Goal: Task Accomplishment & Management: Understand process/instructions

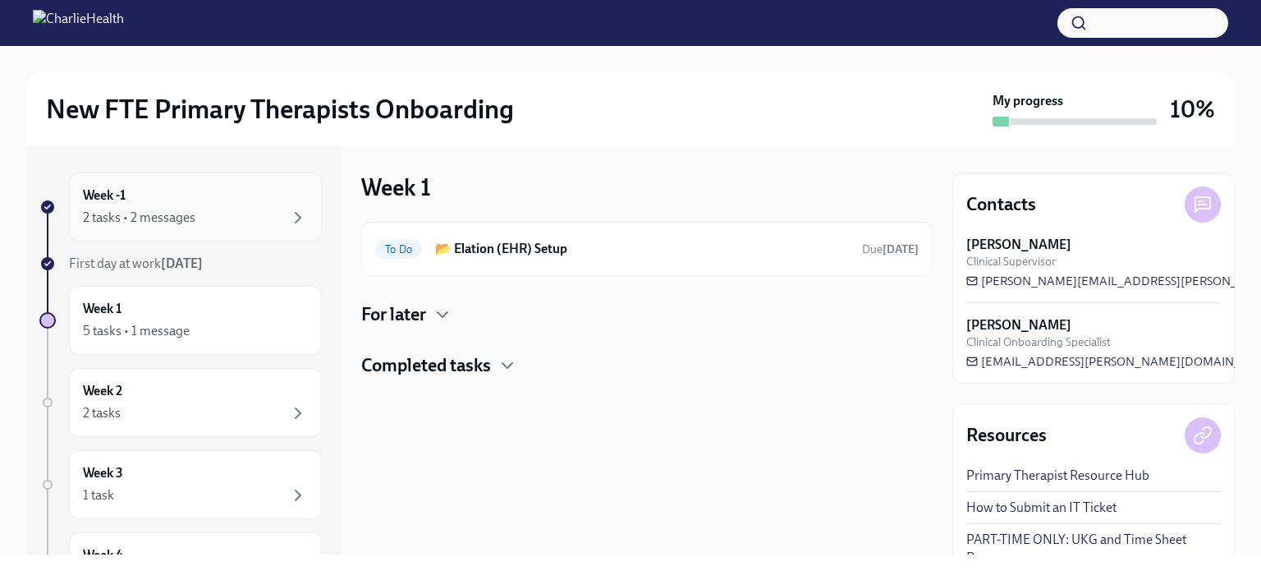
click at [243, 213] on div "2 tasks • 2 messages" at bounding box center [195, 218] width 225 height 20
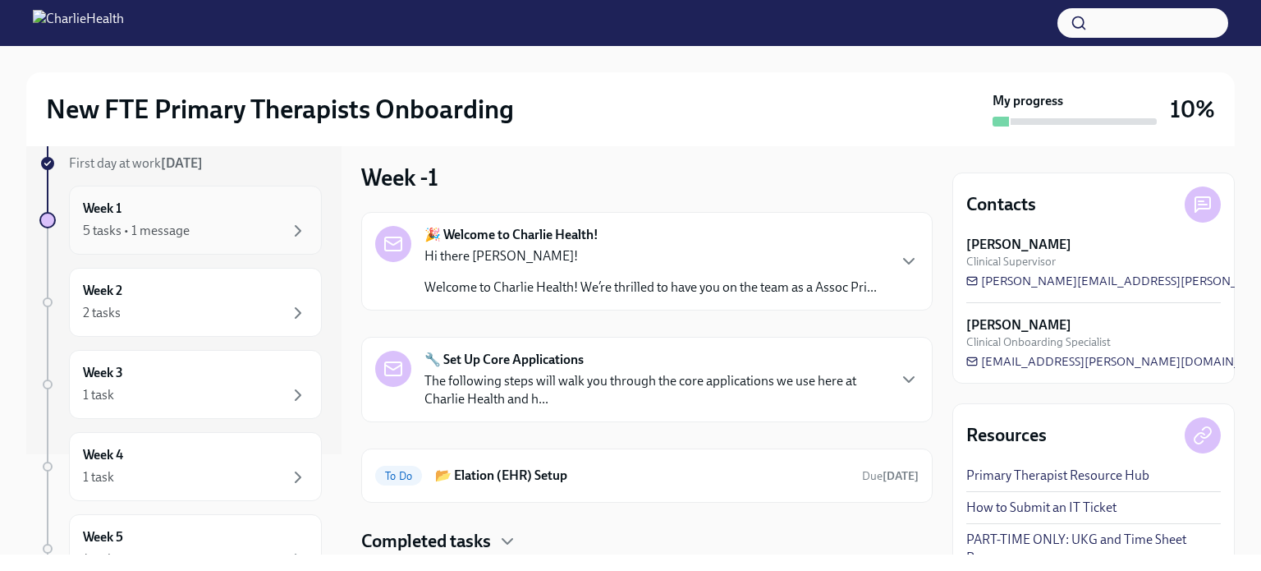
scroll to position [101, 0]
click at [204, 377] on div "Week 3 1 task" at bounding box center [195, 383] width 225 height 41
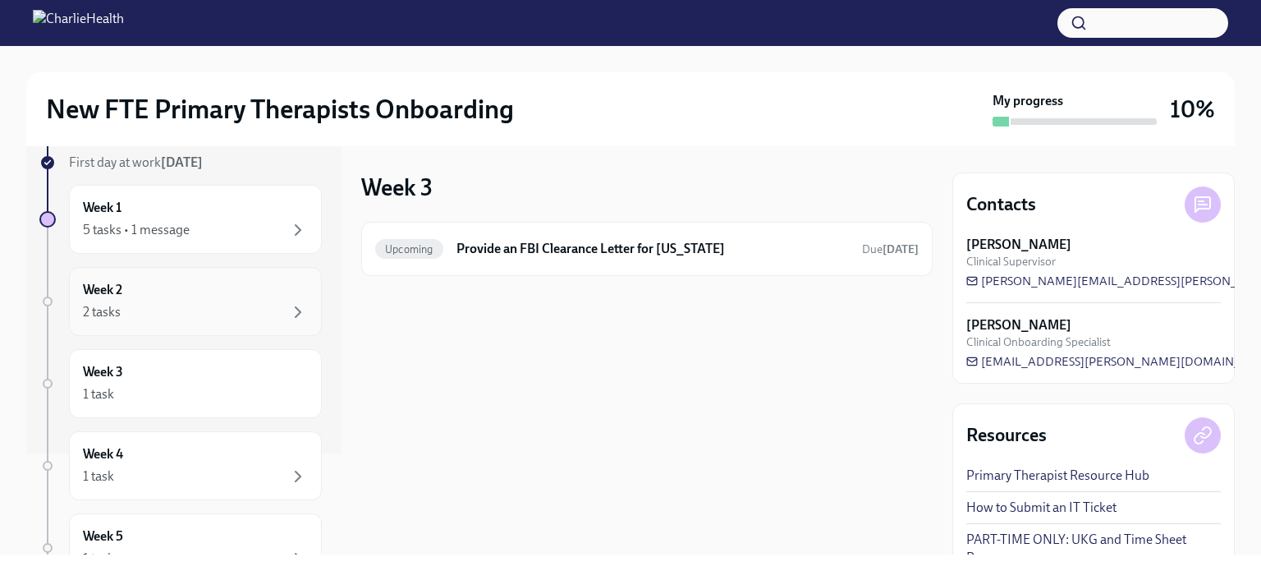
click at [251, 271] on div "Week 2 2 tasks" at bounding box center [195, 301] width 253 height 69
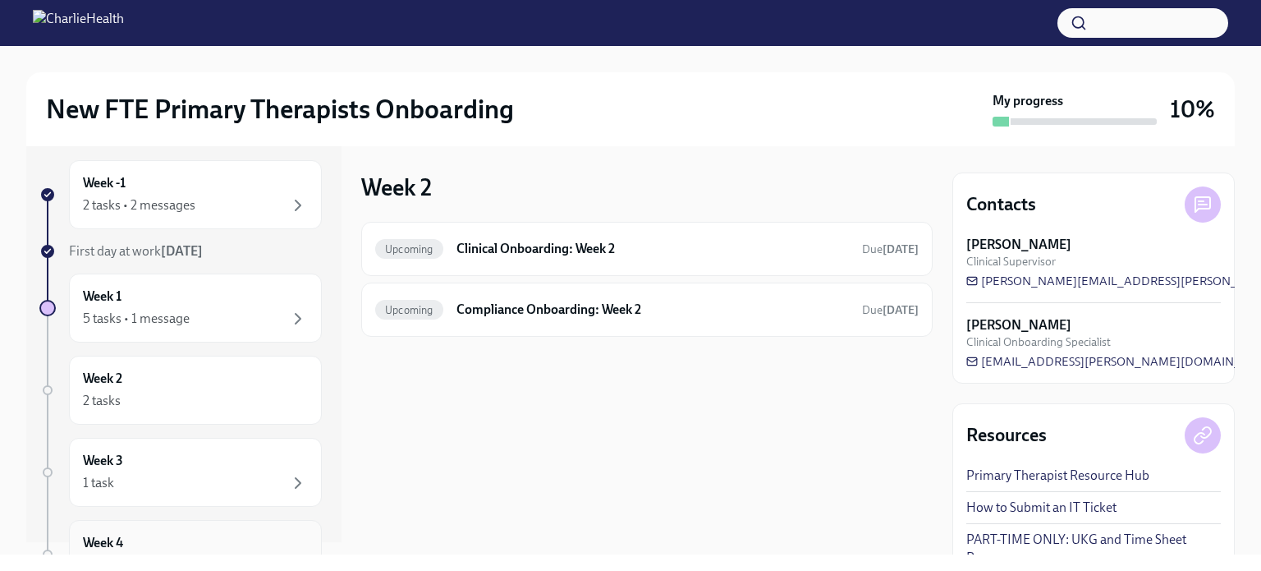
scroll to position [7, 0]
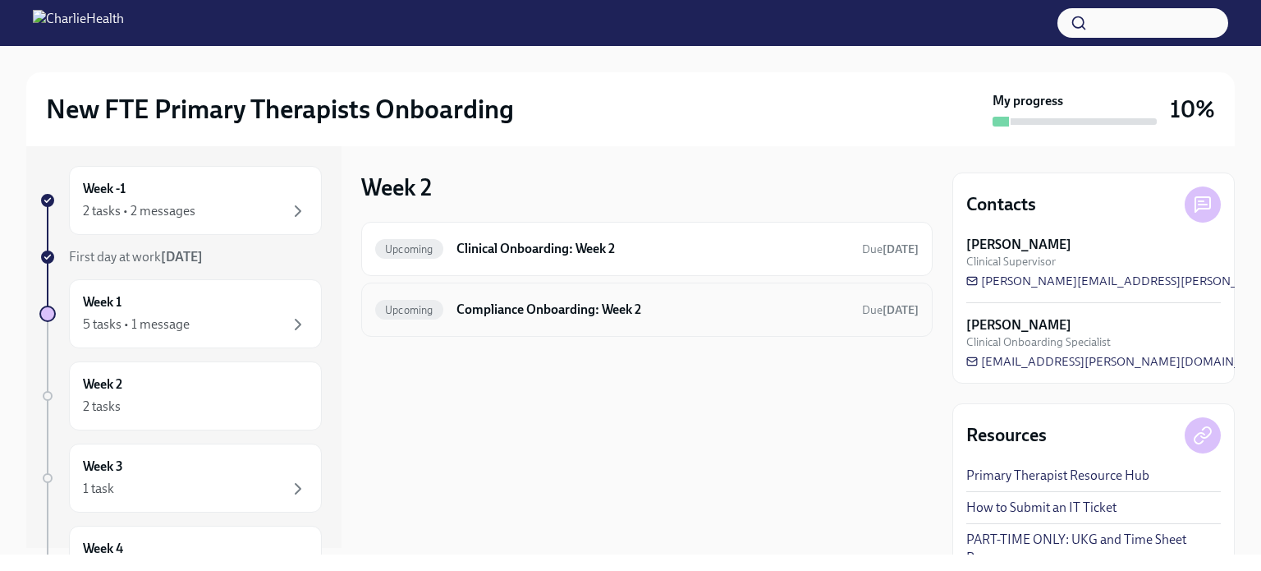
click at [562, 296] on div "Upcoming Compliance Onboarding: Week 2 Due [DATE]" at bounding box center [647, 309] width 544 height 26
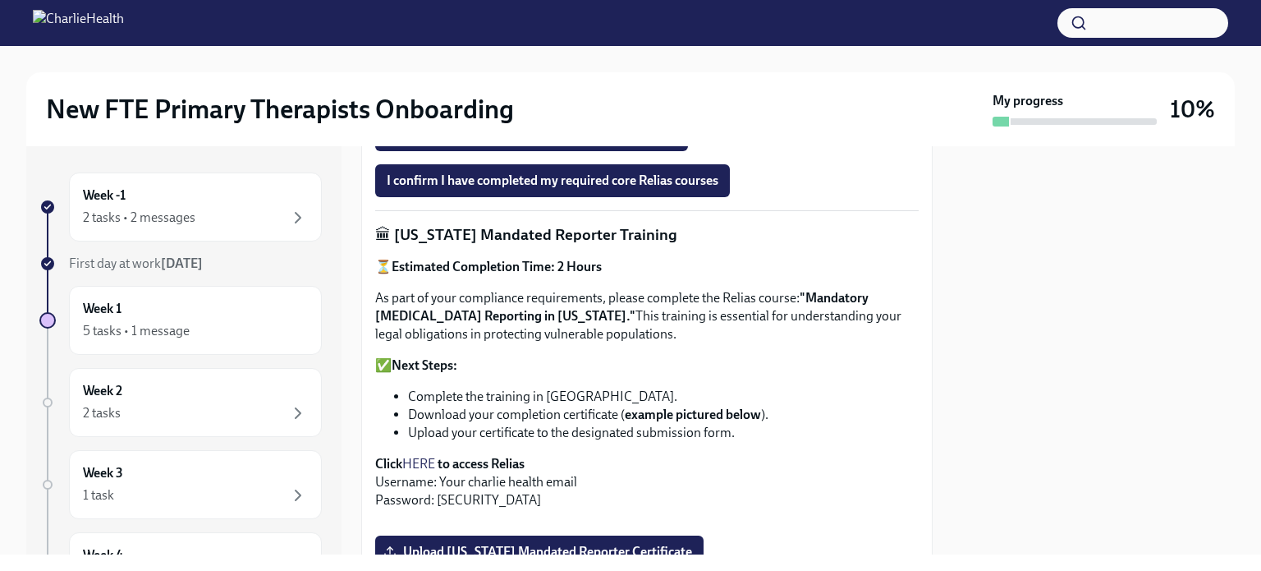
scroll to position [803, 0]
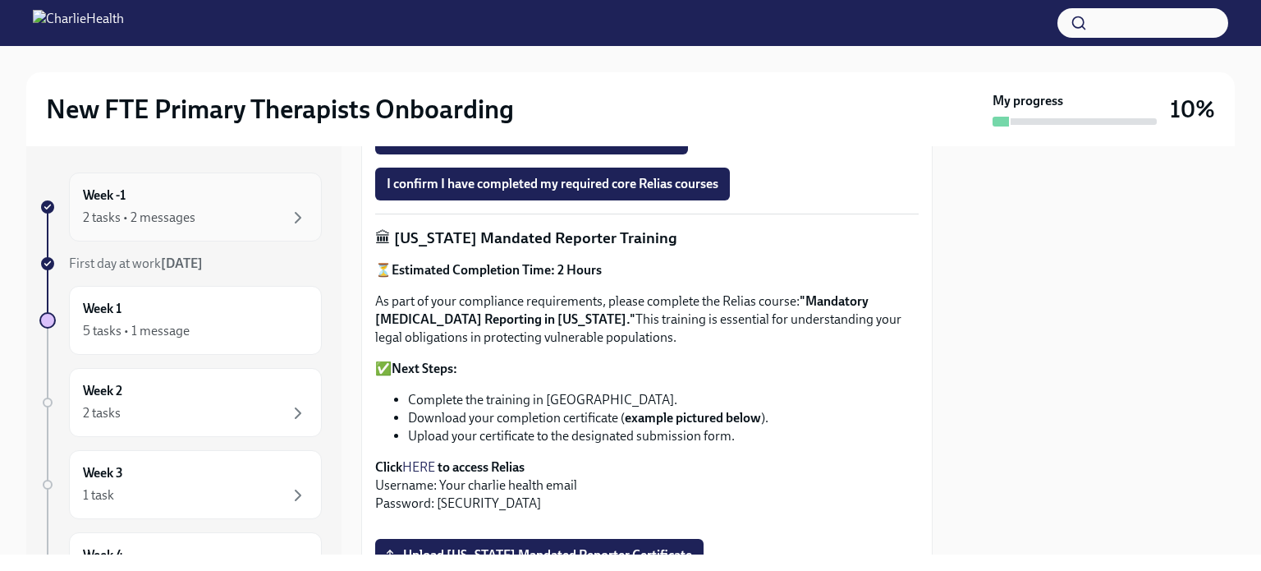
click at [152, 186] on div "Week -1 2 tasks • 2 messages" at bounding box center [195, 206] width 225 height 41
click h6 "📂 Elation (EHR) Setup"
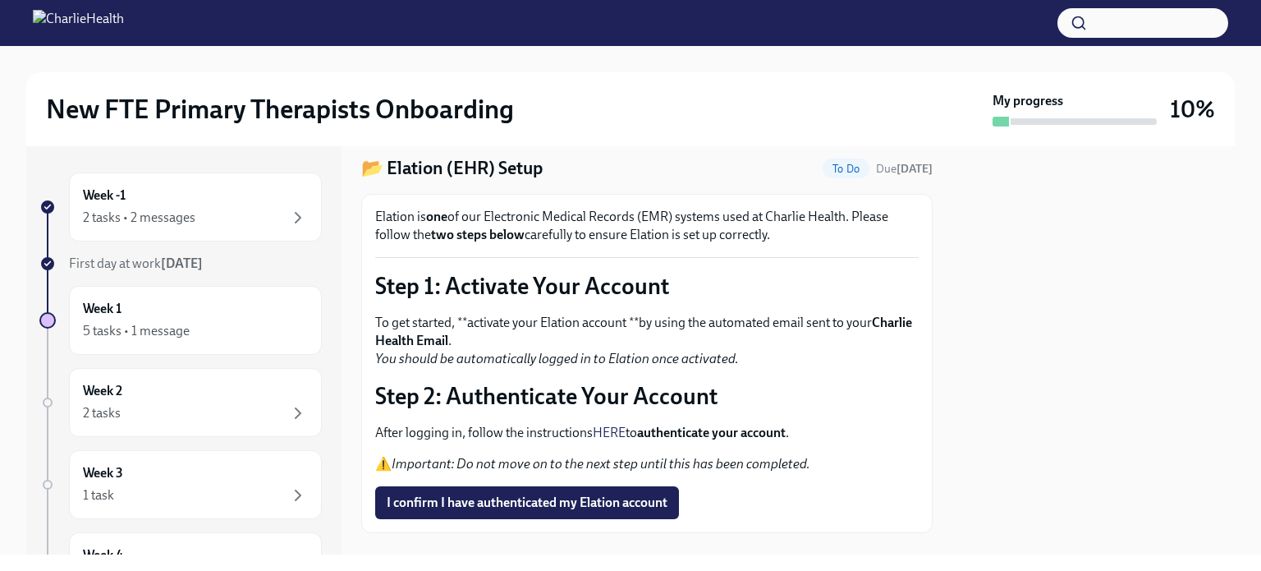
scroll to position [50, 0]
click at [115, 177] on div "Week -1 2 tasks • 2 messages" at bounding box center [195, 206] width 253 height 69
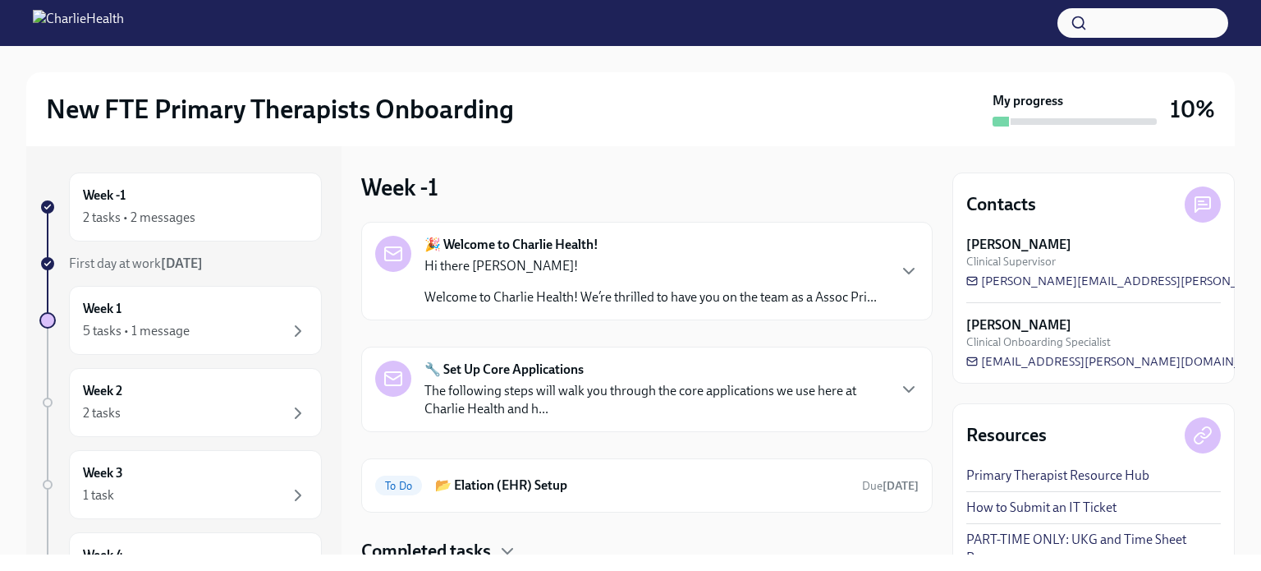
click at [631, 264] on p "Hi there [PERSON_NAME]!" at bounding box center [651, 266] width 452 height 18
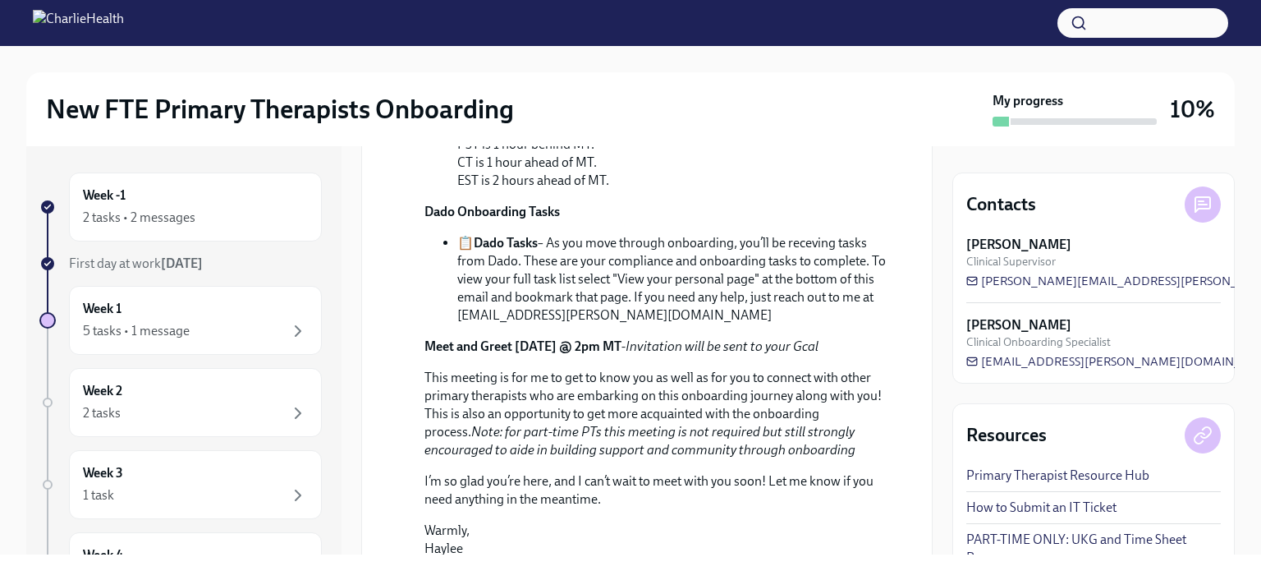
scroll to position [830, 0]
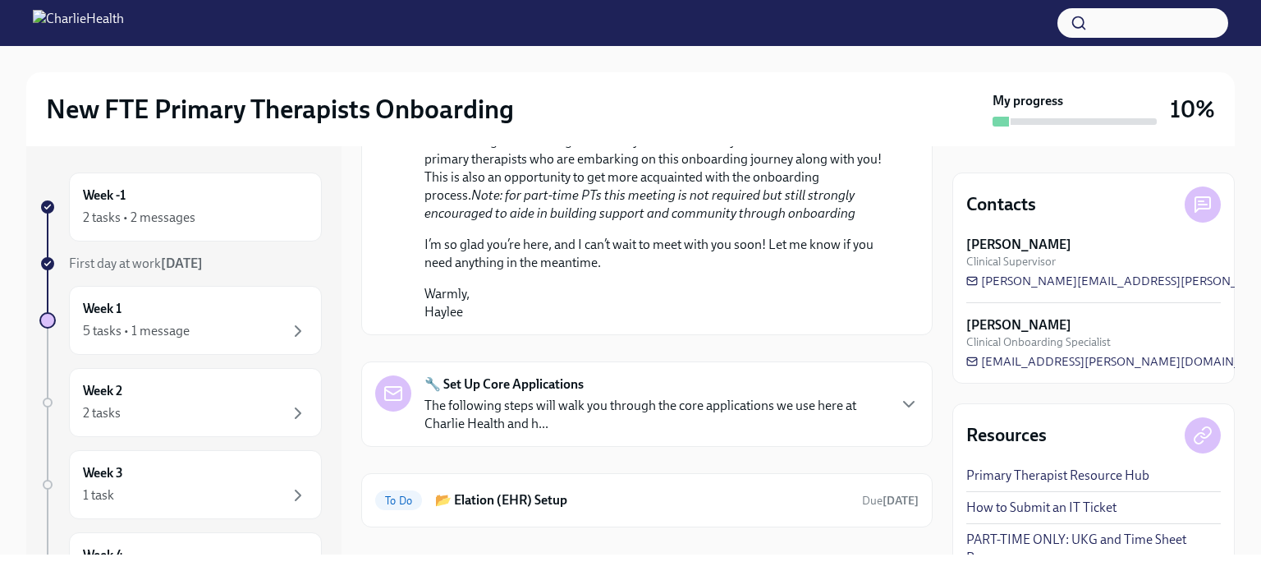
drag, startPoint x: 644, startPoint y: 236, endPoint x: 395, endPoint y: 248, distance: 249.1
copy strong "Meet and Greet [DATE] @ 2pm MT"
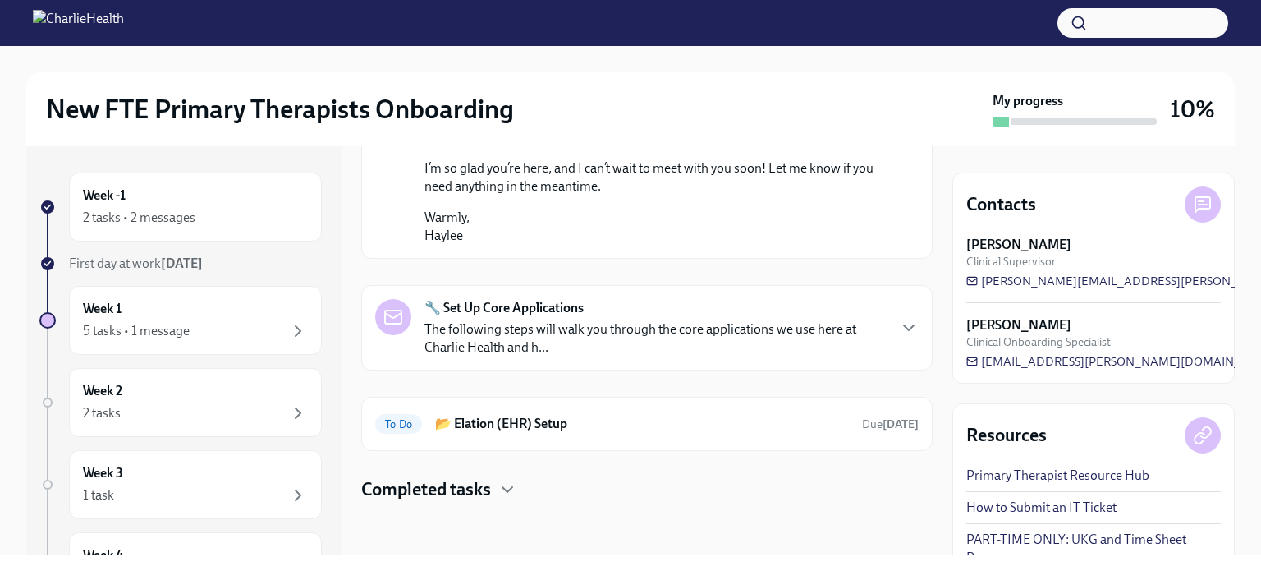
click at [654, 337] on p "The following steps will walk you through the core applications we use here at …" at bounding box center [655, 338] width 461 height 36
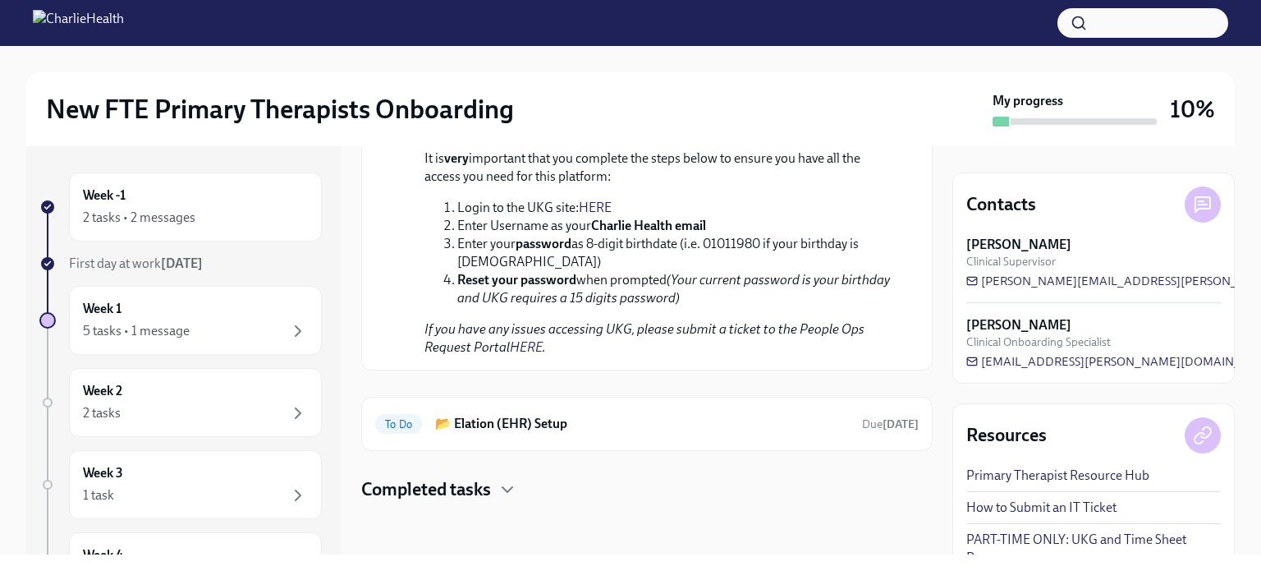
scroll to position [2187, 0]
click at [509, 493] on icon "button" at bounding box center [508, 490] width 20 height 20
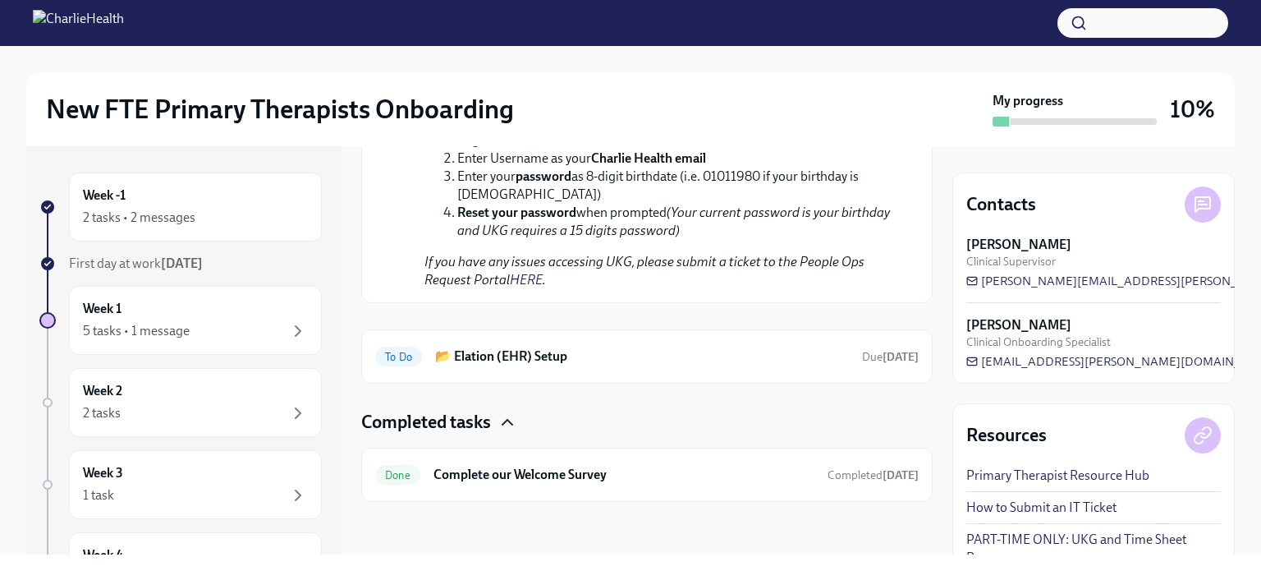
scroll to position [2254, 0]
click at [575, 378] on div "To Do 📂 Elation (EHR) Setup Due [DATE]" at bounding box center [647, 356] width 572 height 54
click at [604, 362] on h6 "📂 Elation (EHR) Setup" at bounding box center [642, 356] width 414 height 18
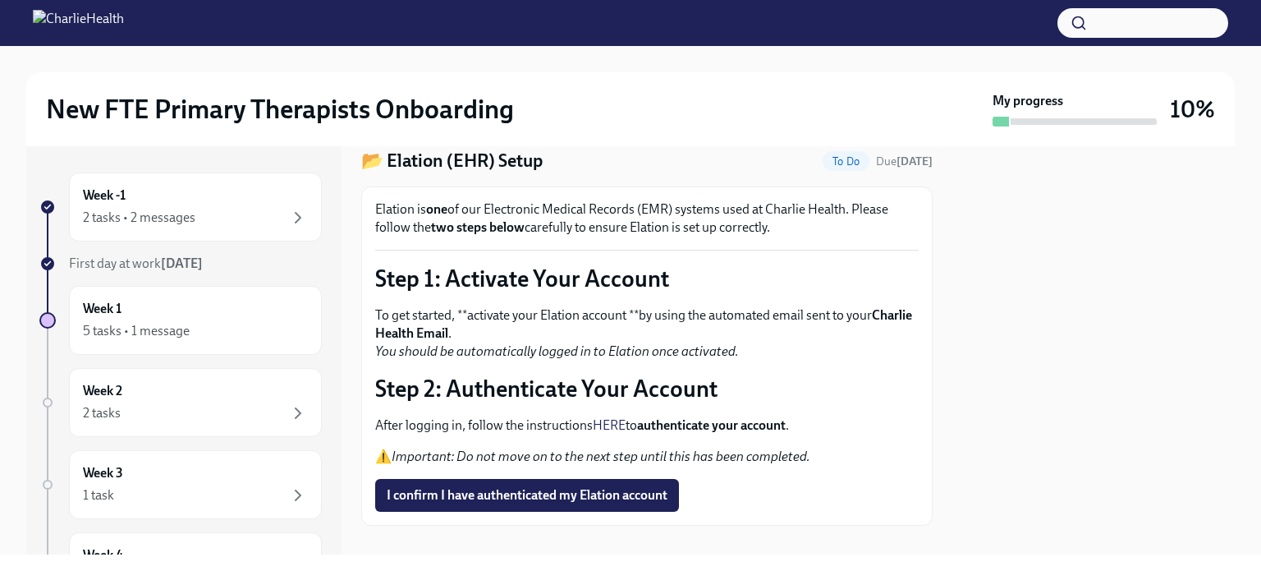
scroll to position [80, 0]
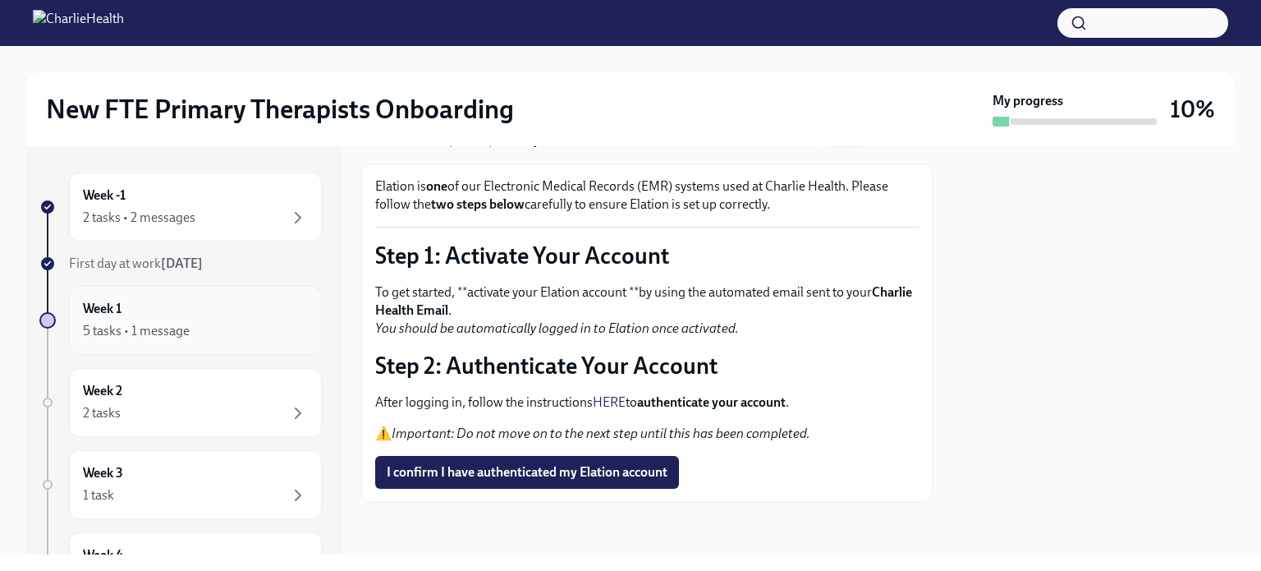
click at [194, 341] on div "Week 1 5 tasks • 1 message" at bounding box center [195, 320] width 253 height 69
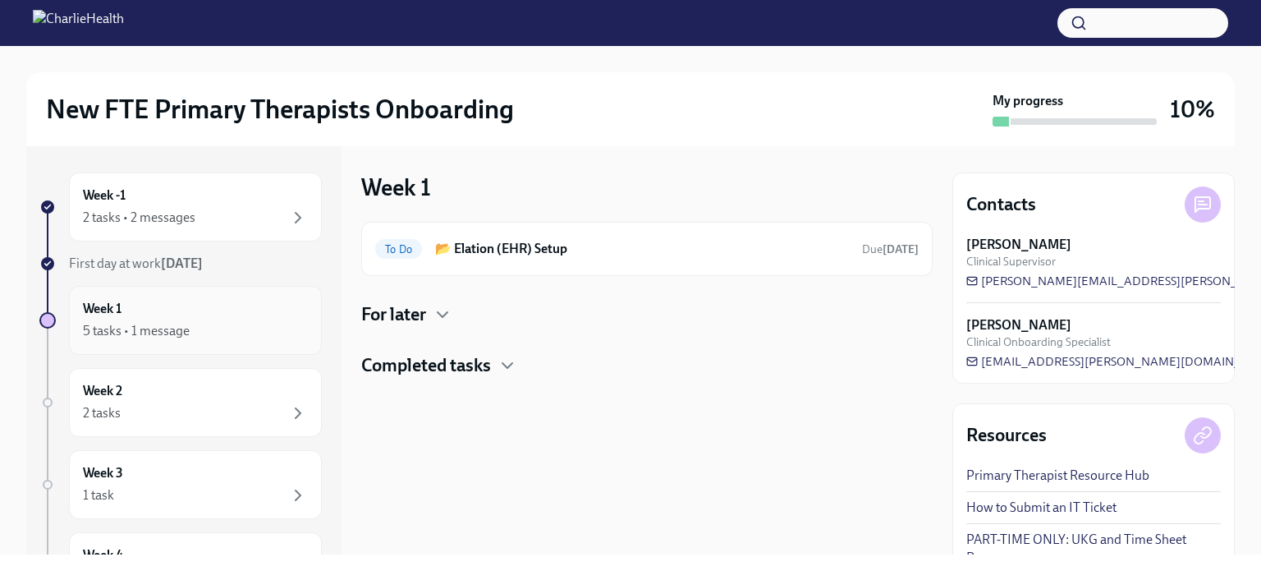
click at [207, 331] on div "5 tasks • 1 message" at bounding box center [195, 331] width 225 height 20
click at [422, 311] on h4 "For later" at bounding box center [393, 314] width 65 height 25
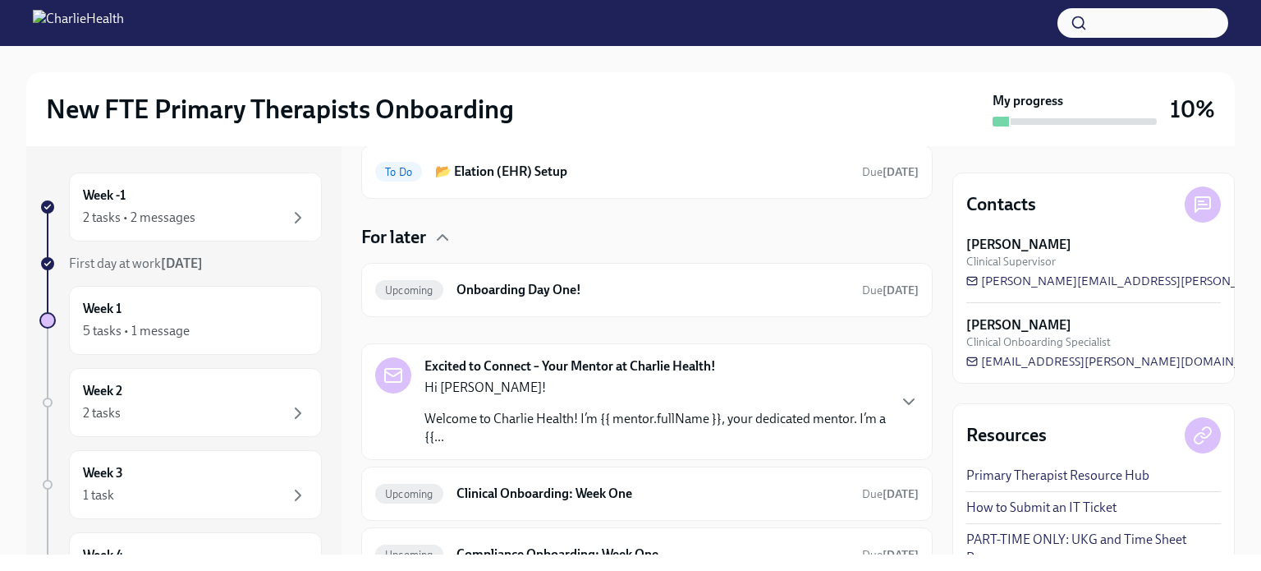
scroll to position [205, 0]
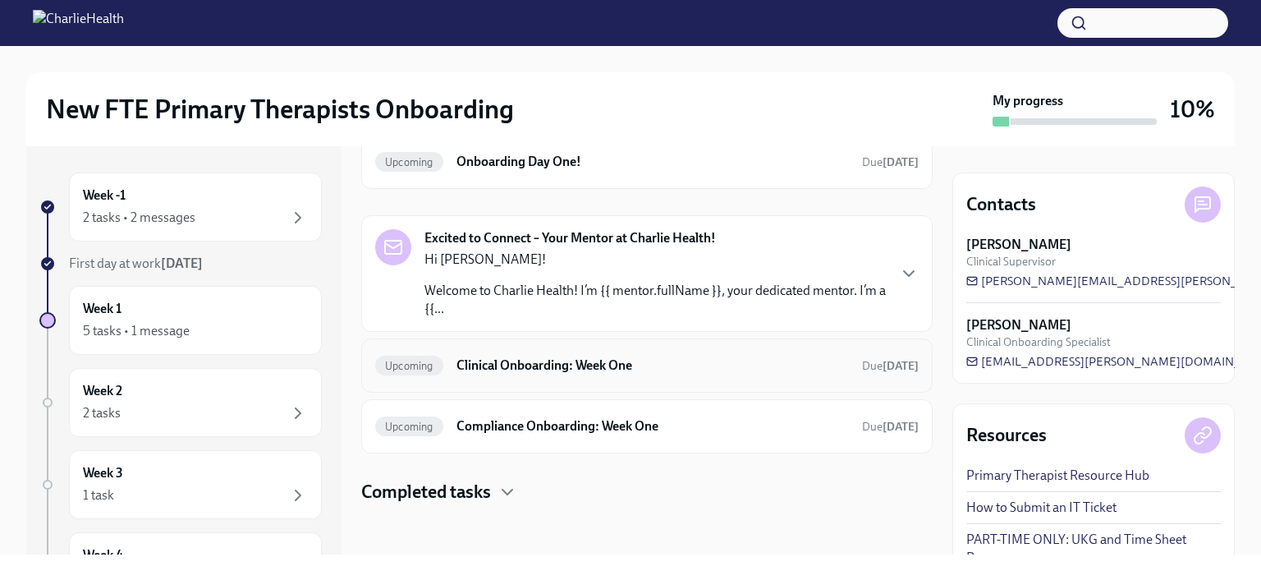
click at [476, 378] on div "Upcoming Clinical Onboarding: Week One Due [DATE]" at bounding box center [647, 365] width 572 height 54
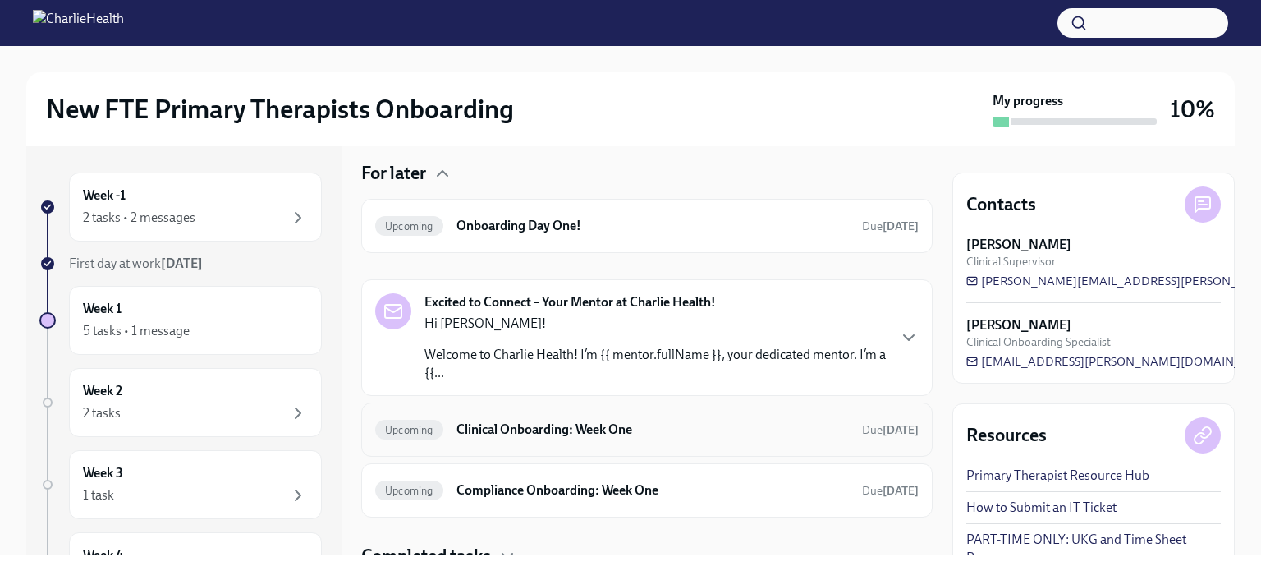
scroll to position [136, 0]
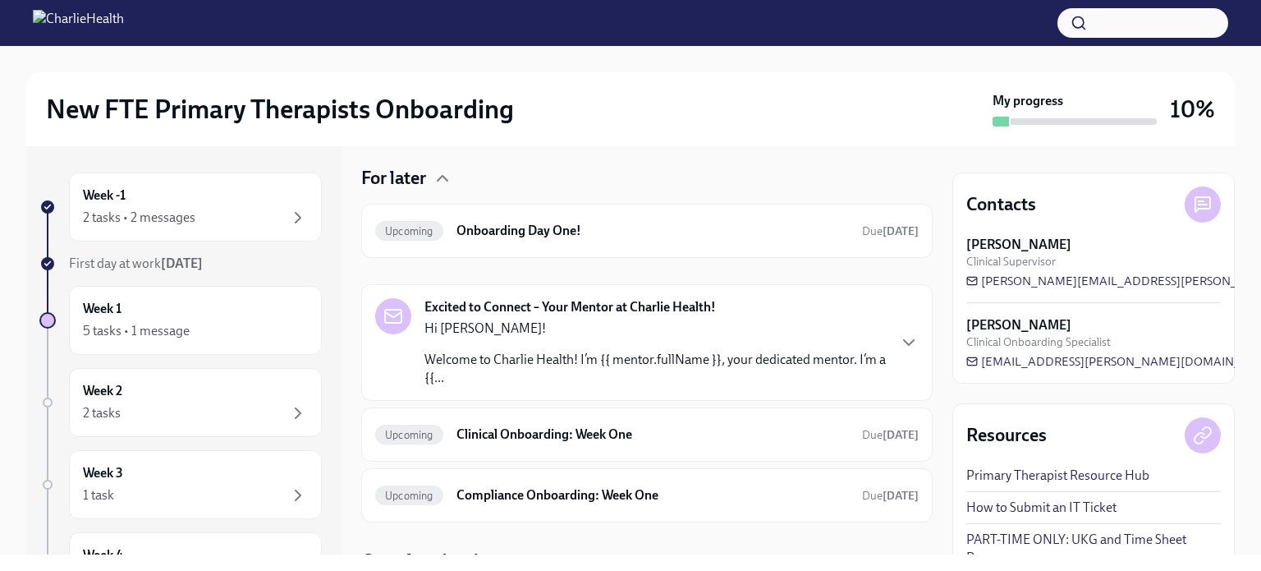
click at [580, 343] on div "Hi [PERSON_NAME]! Welcome to Charlie Health! I’m {{ mentor.fullName }}, your de…" at bounding box center [655, 352] width 461 height 67
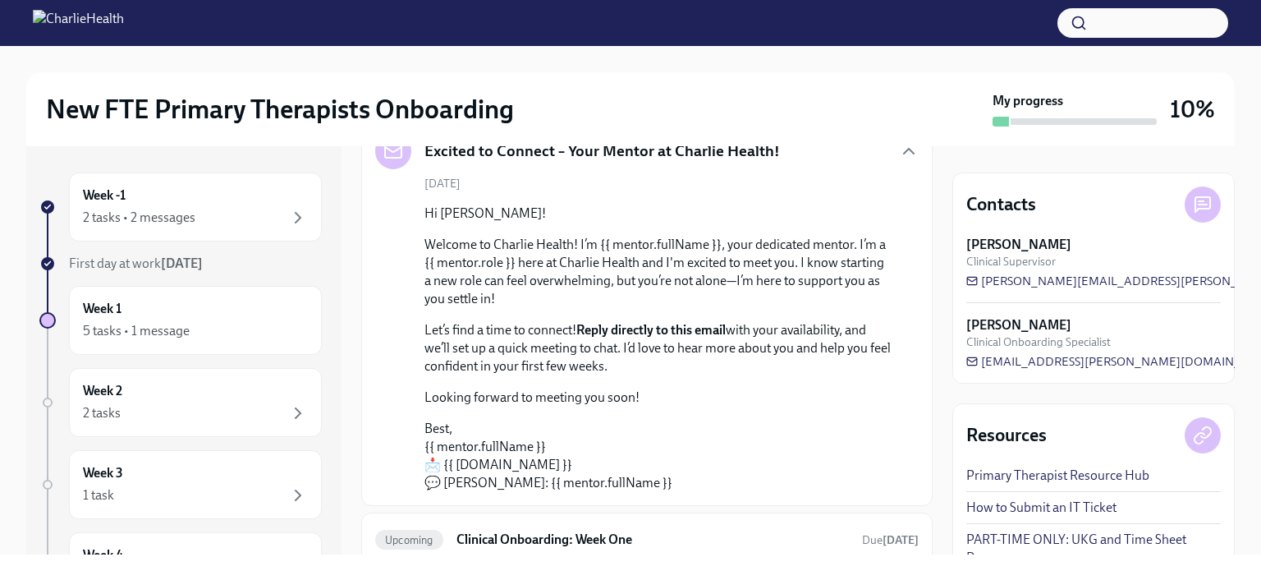
scroll to position [158, 0]
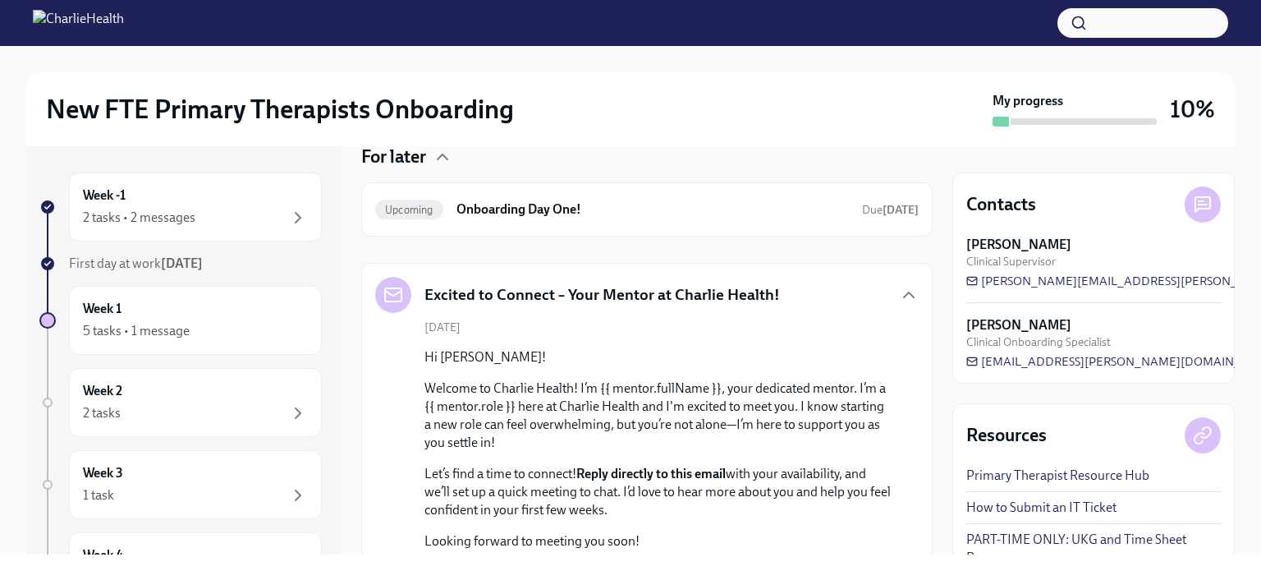
click at [890, 270] on div "Excited to Connect – Your Mentor at Charlie Health! [DATE] Hi [PERSON_NAME]! We…" at bounding box center [647, 456] width 572 height 387
click at [899, 287] on icon "button" at bounding box center [909, 295] width 20 height 20
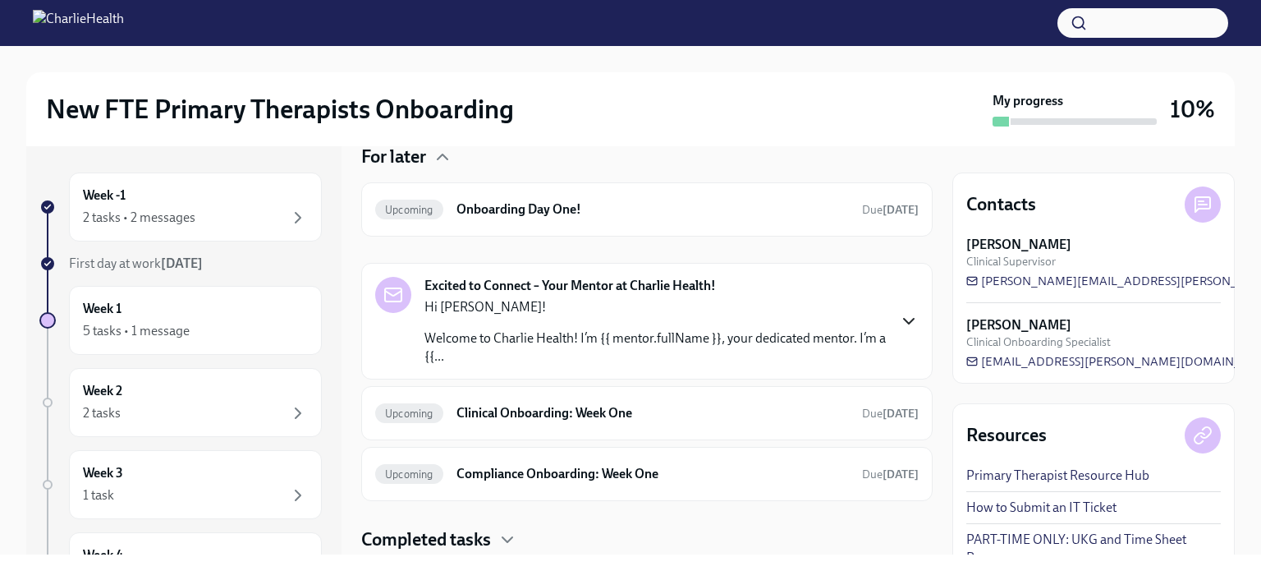
scroll to position [205, 0]
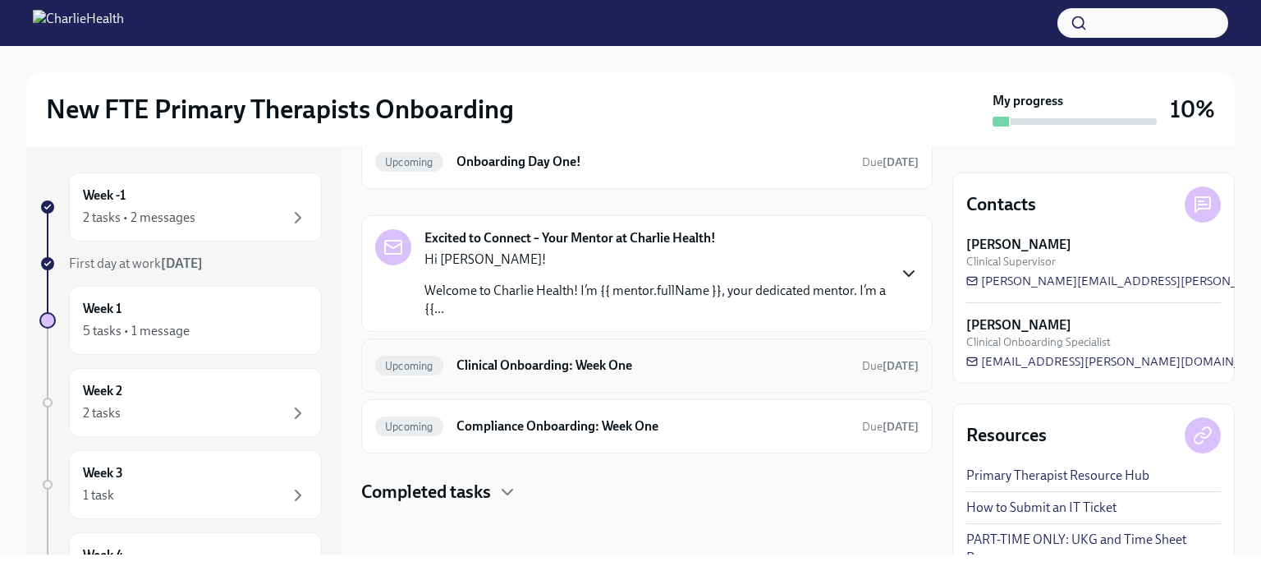
click at [709, 367] on h6 "Clinical Onboarding: Week One" at bounding box center [653, 365] width 392 height 18
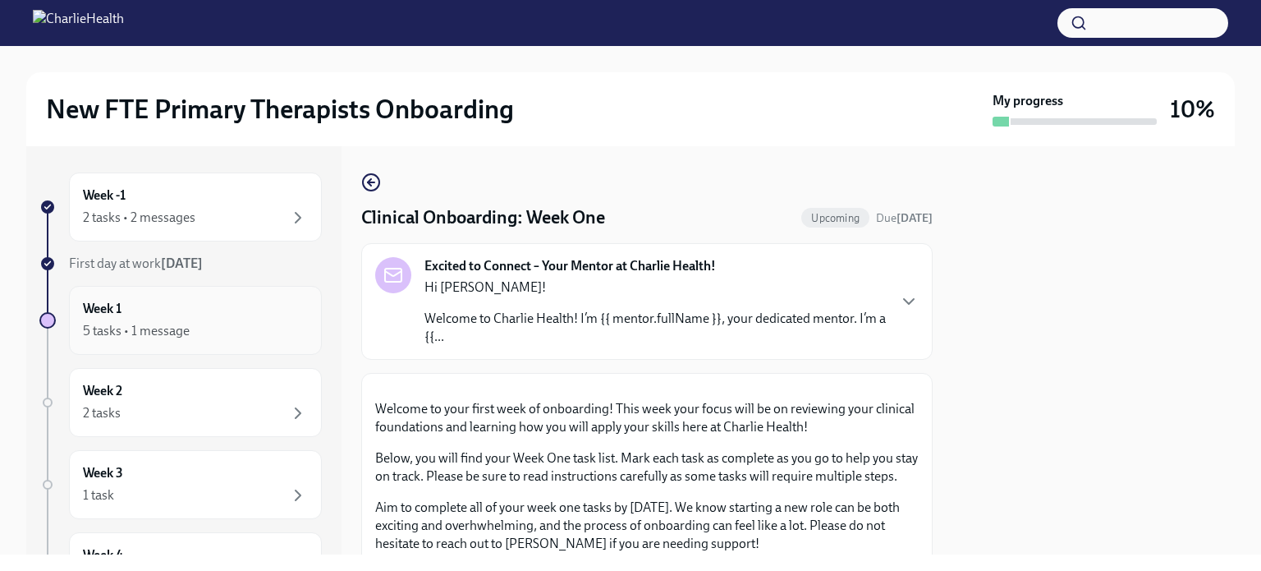
click at [166, 308] on div "Week 1 5 tasks • 1 message" at bounding box center [195, 320] width 225 height 41
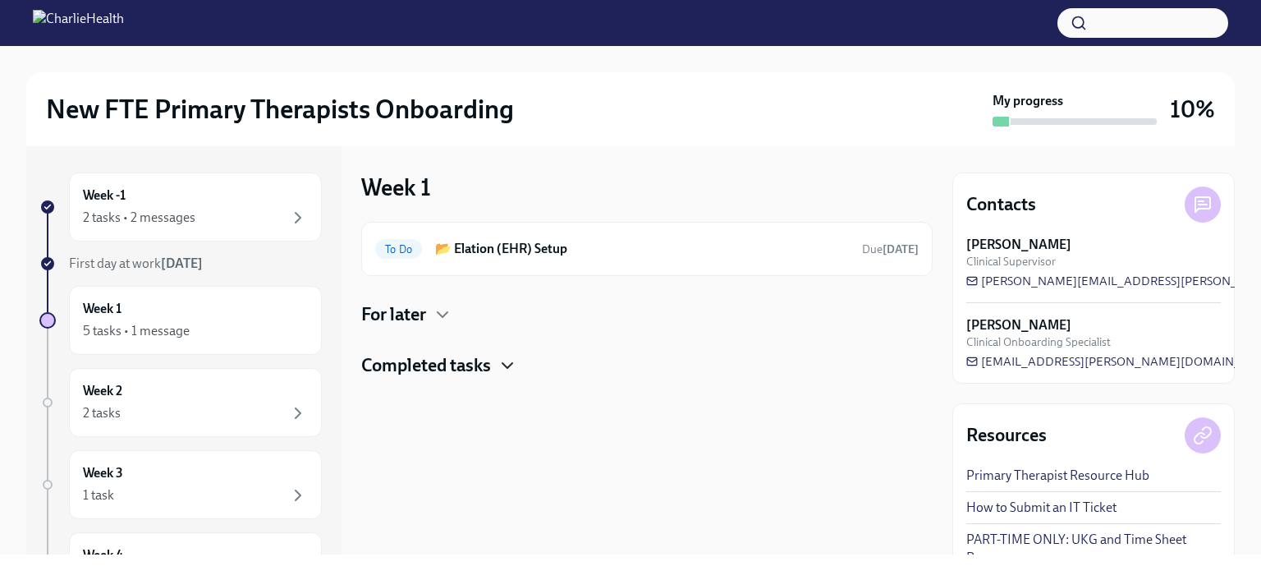
click at [512, 368] on icon "button" at bounding box center [508, 366] width 20 height 20
click at [189, 322] on div "5 tasks • 1 message" at bounding box center [195, 331] width 225 height 20
click at [233, 202] on div "Week -1 2 tasks • 2 messages" at bounding box center [195, 206] width 225 height 41
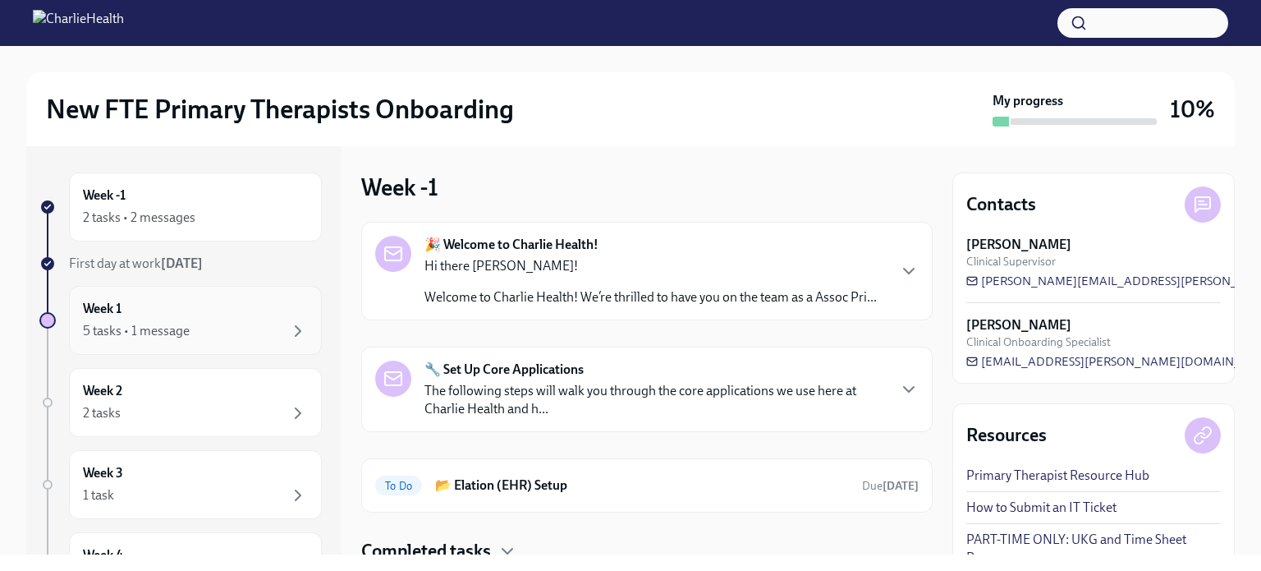
click at [223, 341] on div "Week 1 5 tasks • 1 message" at bounding box center [195, 320] width 253 height 69
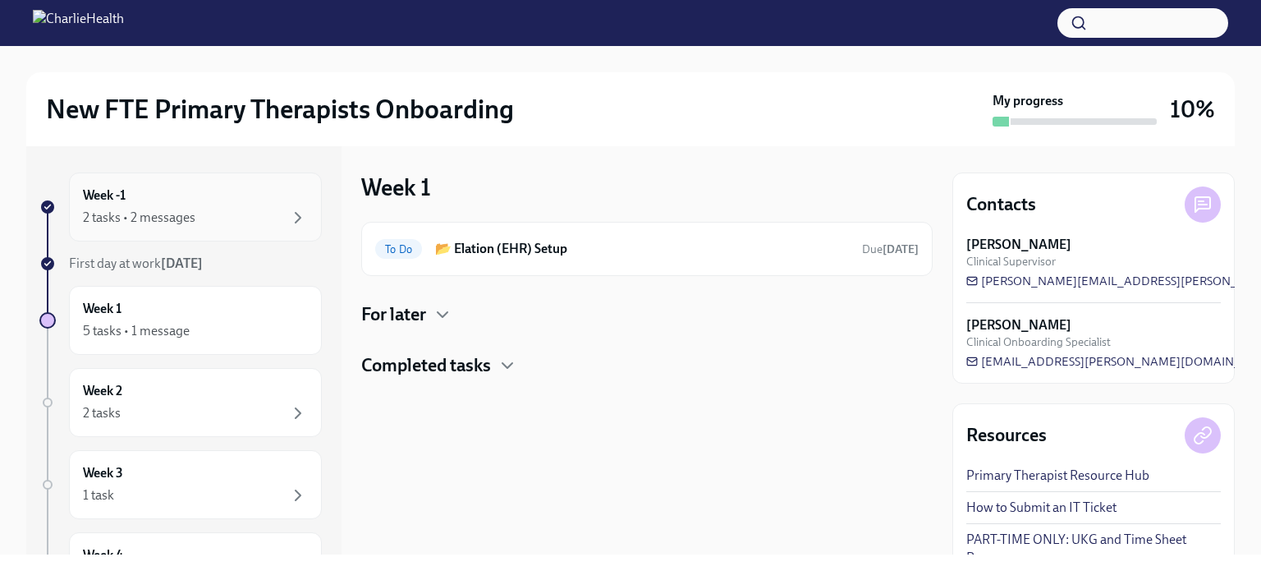
click at [236, 206] on div "Week -1 2 tasks • 2 messages" at bounding box center [195, 206] width 225 height 41
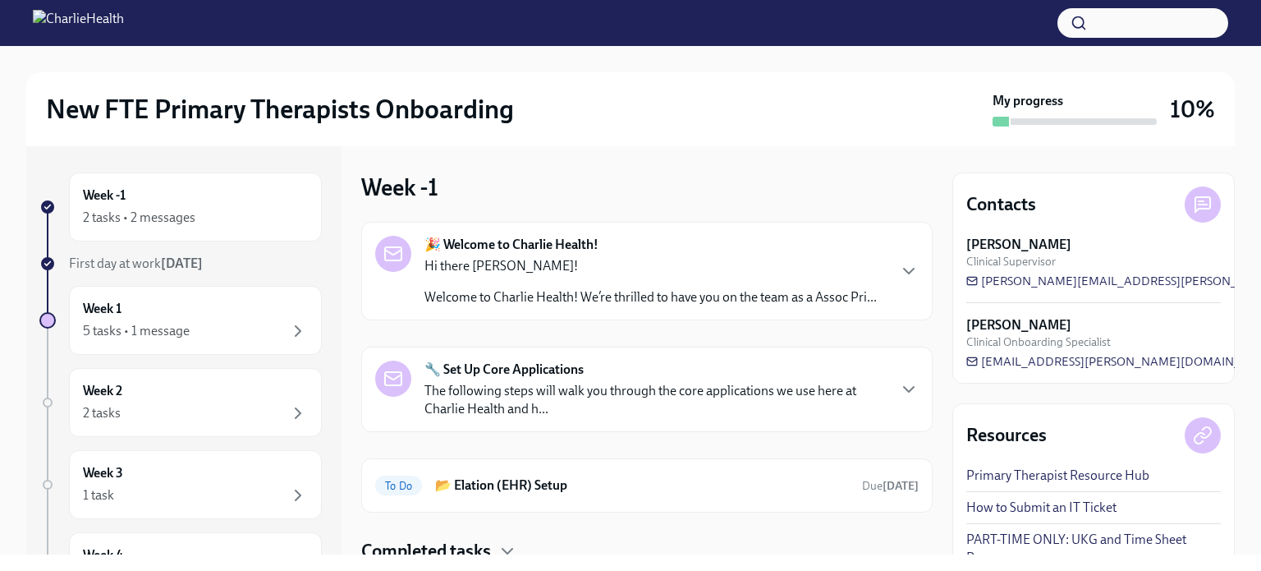
scroll to position [78, 0]
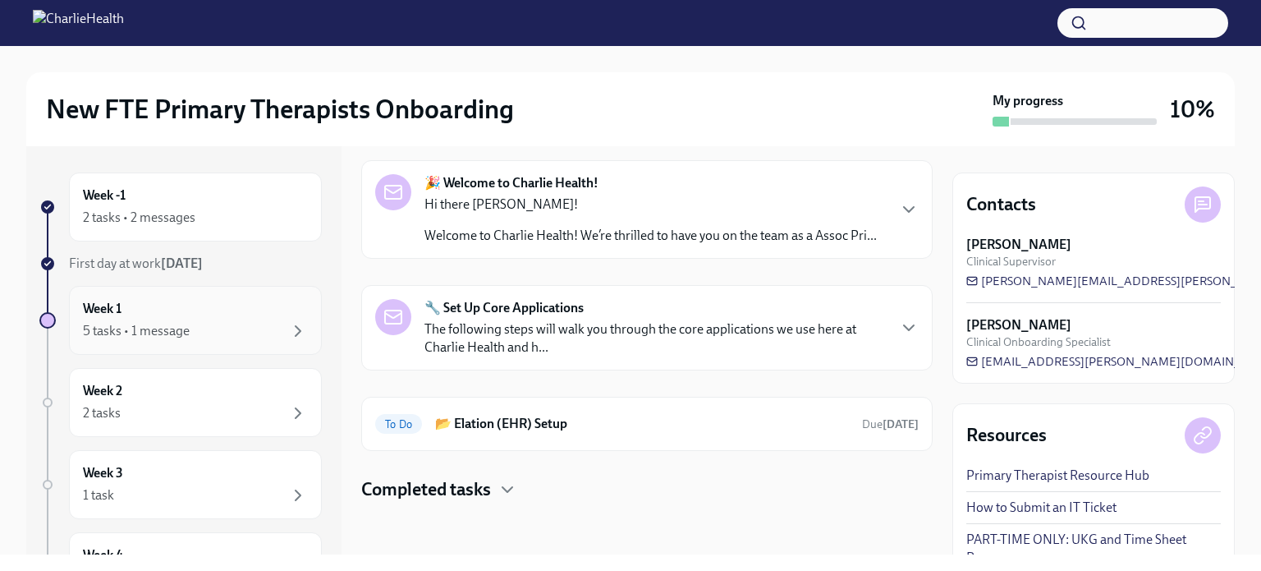
click at [83, 301] on h6 "Week 1" at bounding box center [102, 309] width 39 height 18
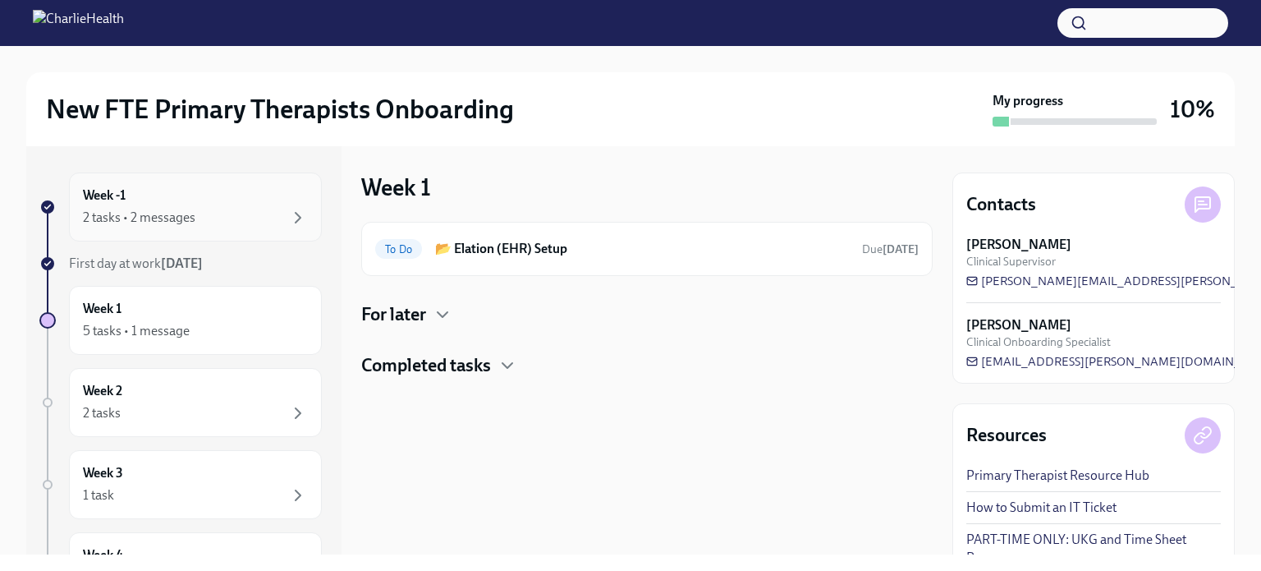
click at [203, 195] on div "Week -1 2 tasks • 2 messages" at bounding box center [195, 206] width 225 height 41
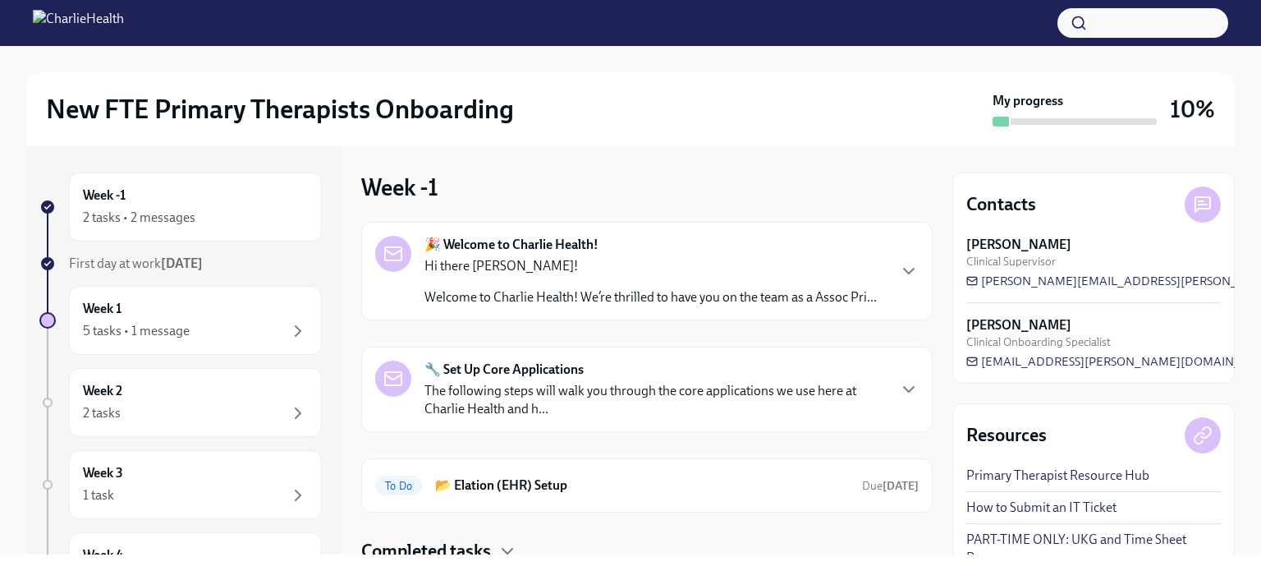
scroll to position [78, 0]
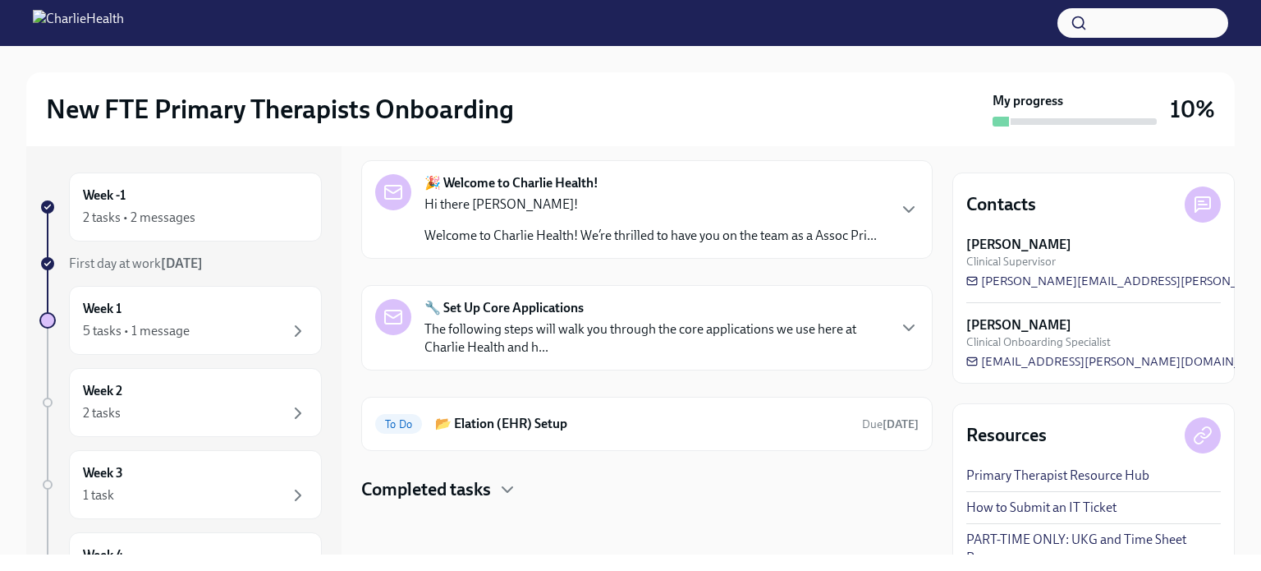
click at [158, 278] on div "Week -1 2 tasks • 2 messages First day at work [DATE] Week 1 5 tasks • 1 messag…" at bounding box center [180, 517] width 282 height 690
click at [161, 305] on div "Week 1 5 tasks • 1 message" at bounding box center [195, 320] width 225 height 41
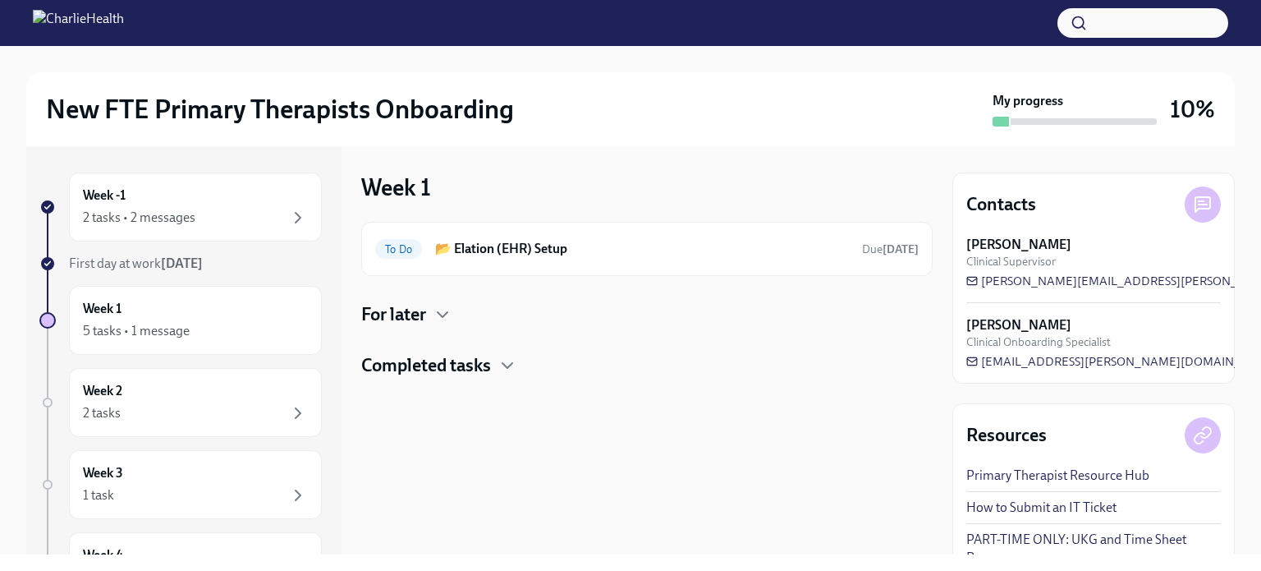
click at [406, 314] on h4 "For later" at bounding box center [393, 314] width 65 height 25
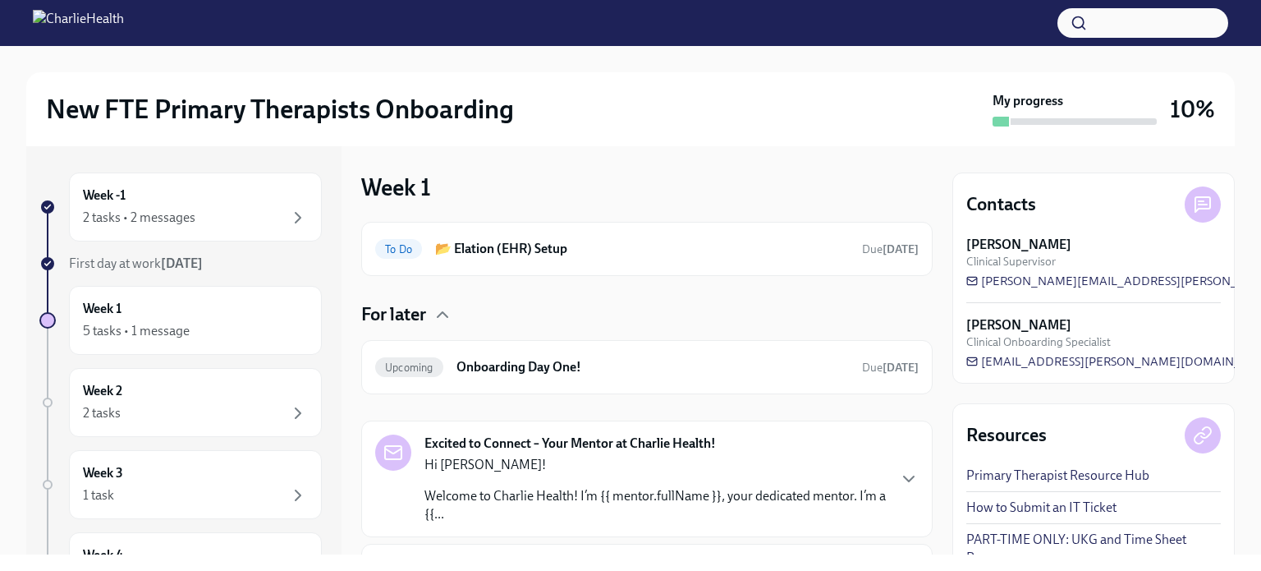
scroll to position [124, 0]
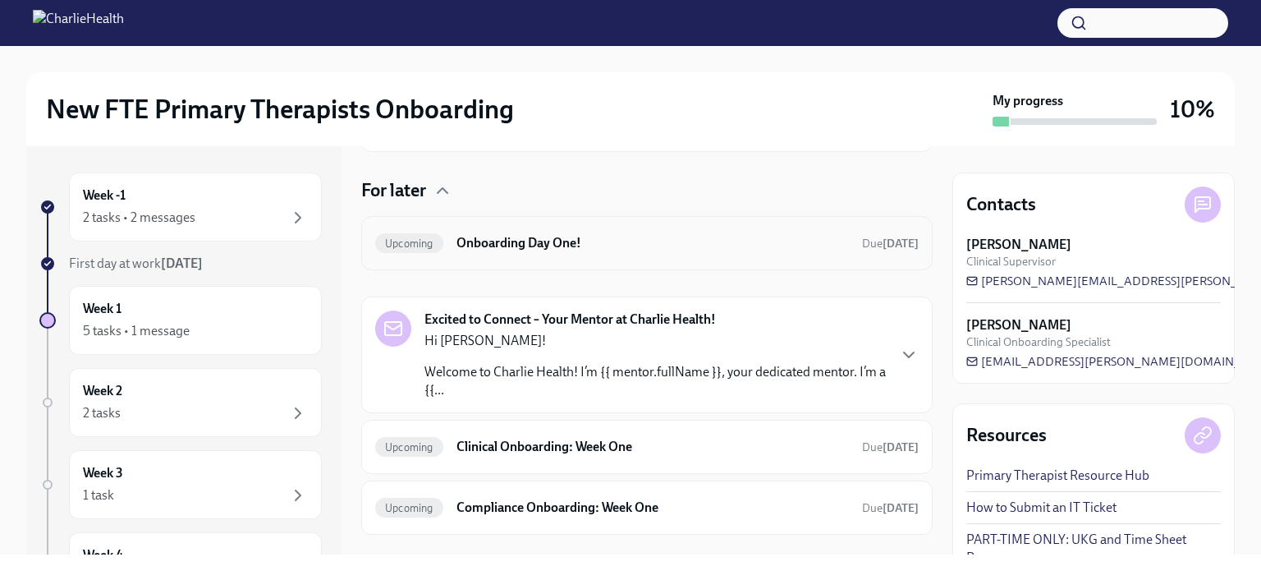
click at [506, 245] on h6 "Onboarding Day One!" at bounding box center [653, 243] width 392 height 18
